Goal: Navigation & Orientation: Find specific page/section

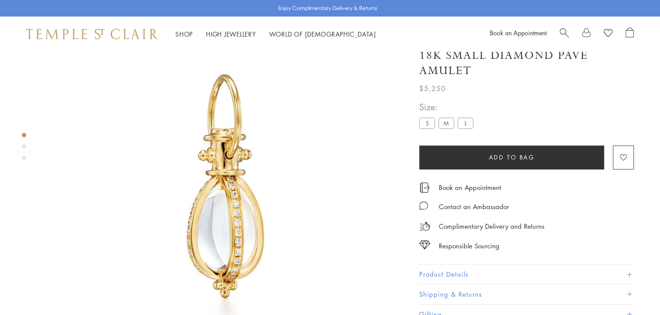
scroll to position [51, 0]
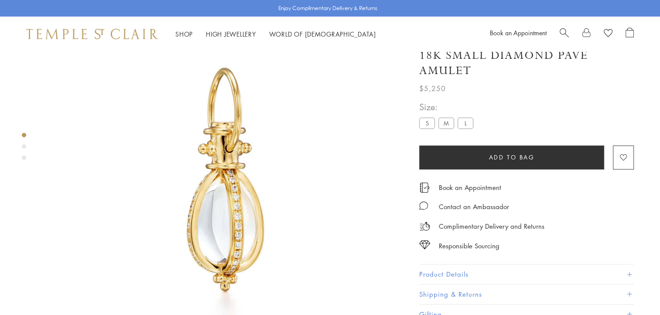
click at [461, 122] on label "L" at bounding box center [465, 123] width 16 height 11
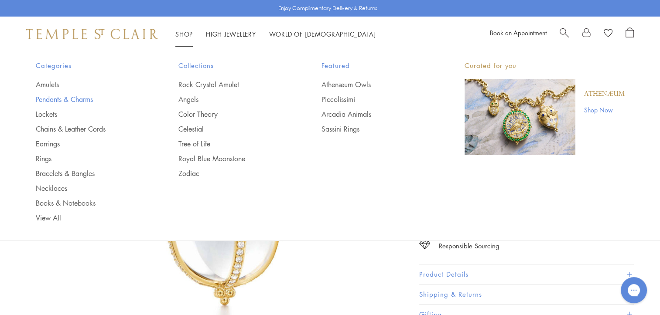
click at [48, 95] on link "Pendants & Charms" at bounding box center [90, 100] width 108 height 10
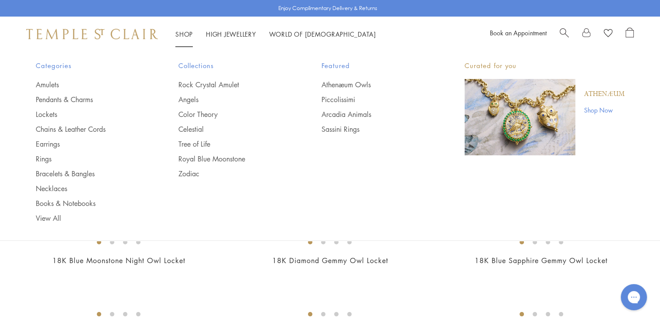
click at [184, 34] on link "Shop Shop" at bounding box center [183, 34] width 17 height 9
click at [47, 85] on link "Amulets" at bounding box center [90, 85] width 108 height 10
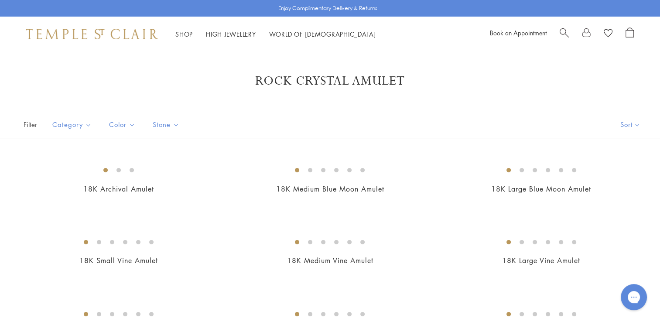
click at [628, 121] on button "Sort" at bounding box center [629, 124] width 59 height 27
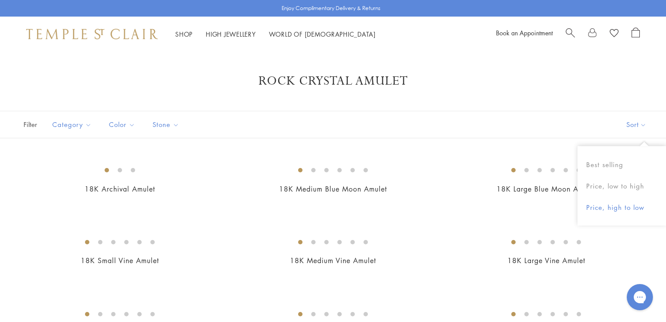
click at [606, 211] on button "Price, high to low" at bounding box center [622, 207] width 89 height 21
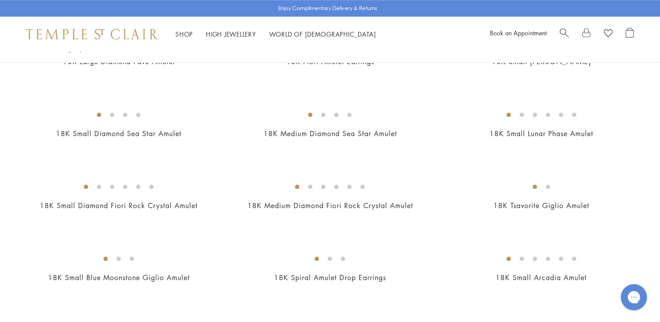
scroll to position [741, 0]
